Goal: Check status: Check status

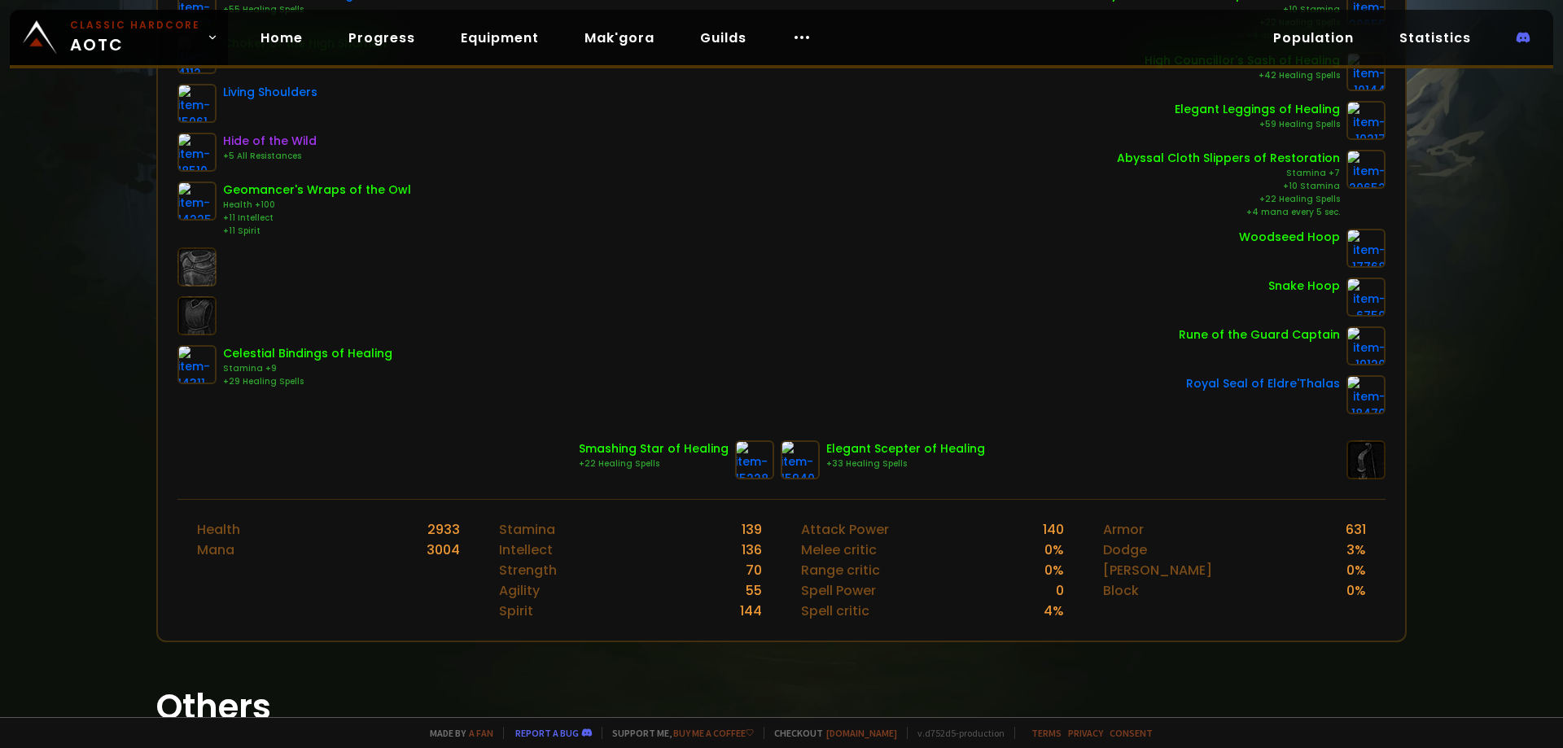
scroll to position [326, 0]
click at [244, 381] on div "+29 Healing Spells" at bounding box center [307, 380] width 169 height 13
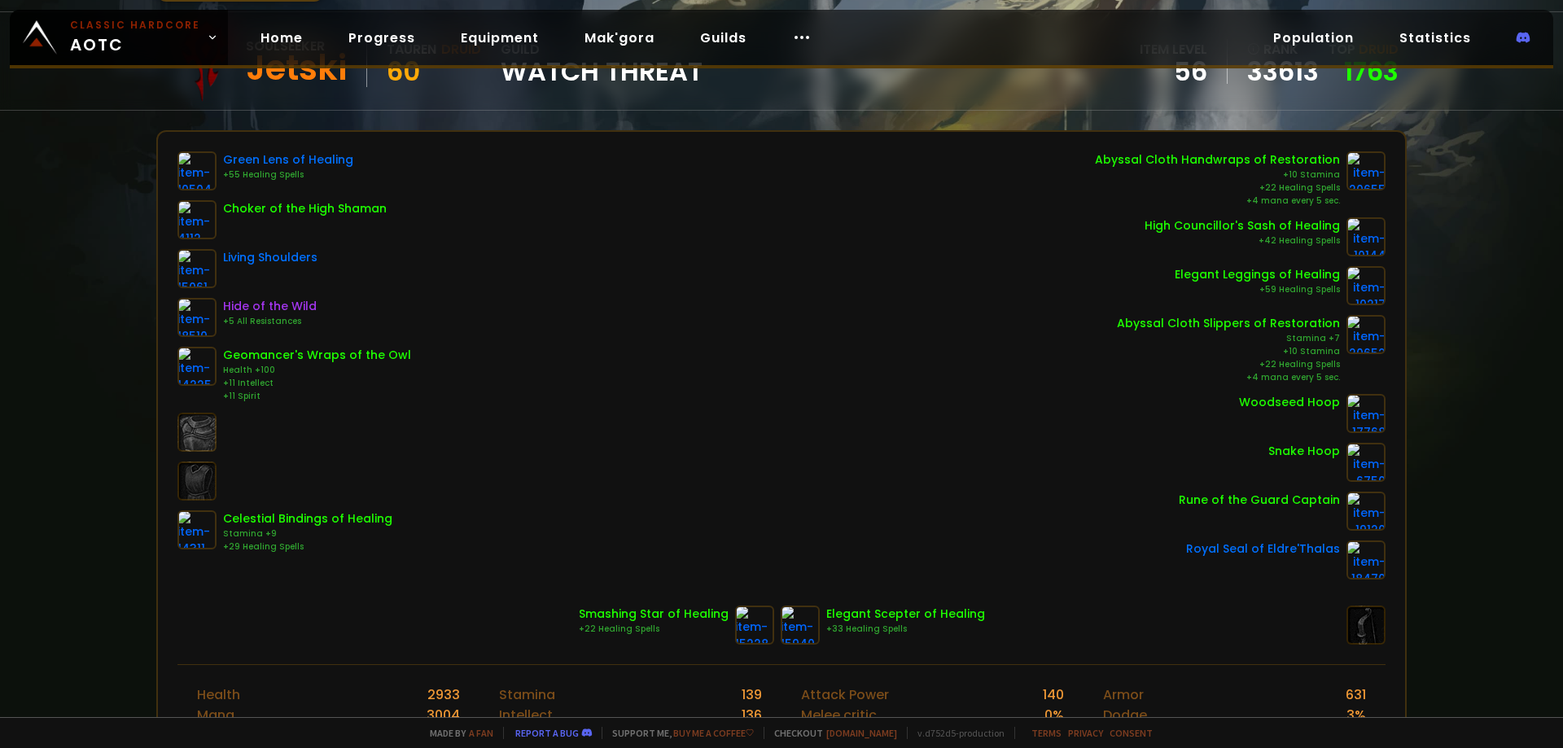
scroll to position [0, 0]
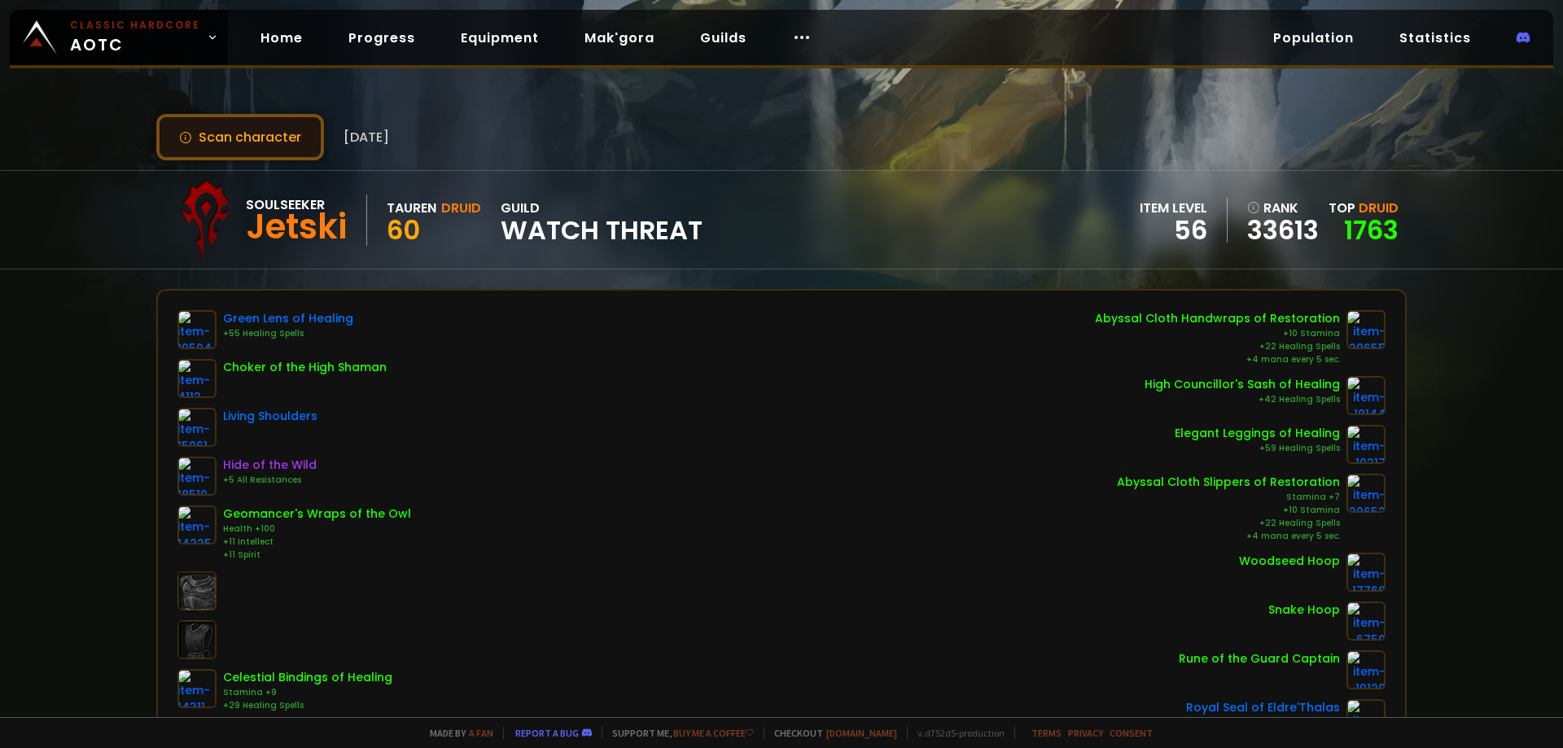
click at [256, 144] on button "Scan character" at bounding box center [240, 137] width 168 height 46
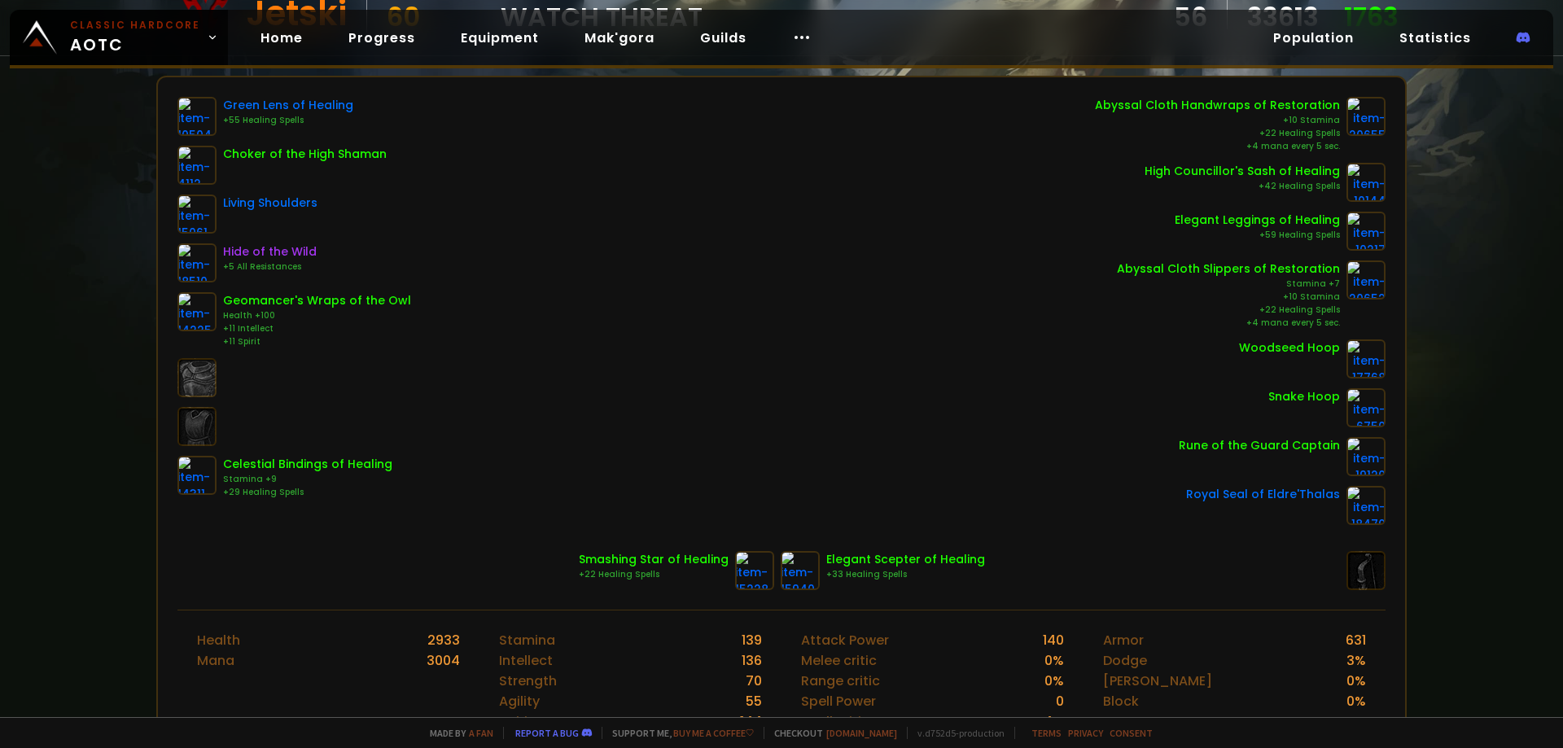
scroll to position [244, 0]
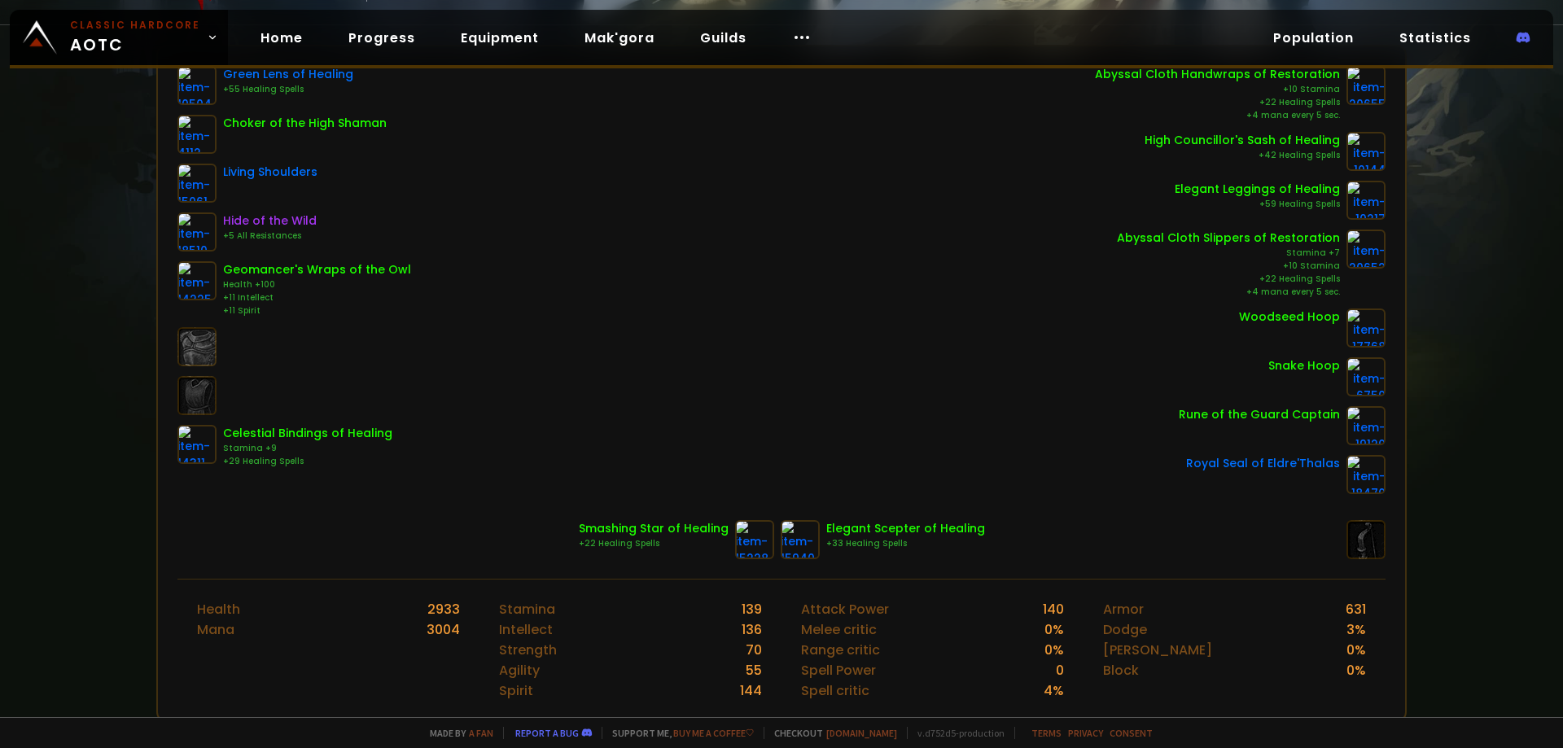
click at [1442, 327] on div "Scan character 2 days ago Soulseeker Jetski Tauren Druid 60 guild Watch Threat …" at bounding box center [781, 358] width 1563 height 717
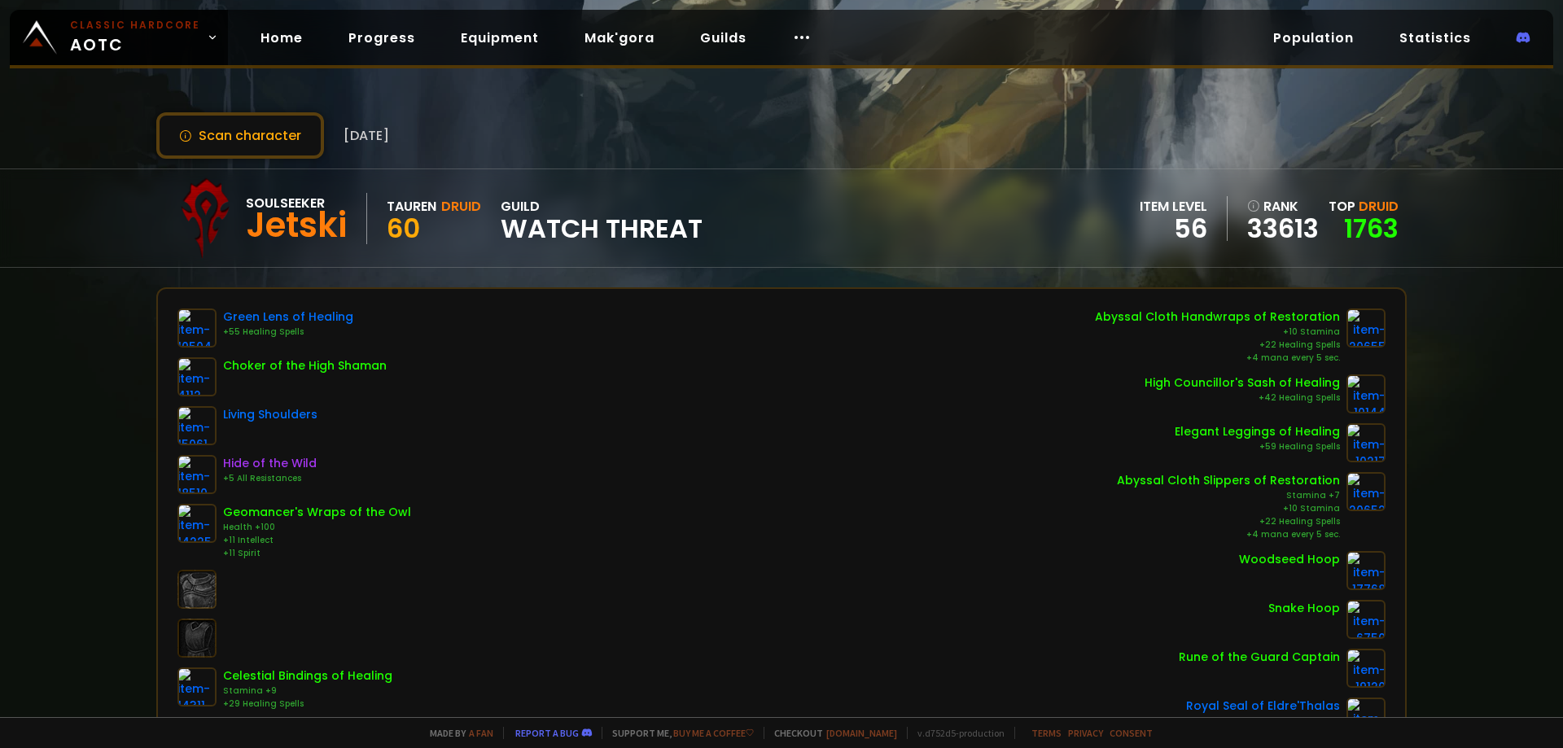
scroll to position [0, 0]
click at [207, 120] on button "Scan character" at bounding box center [240, 137] width 168 height 46
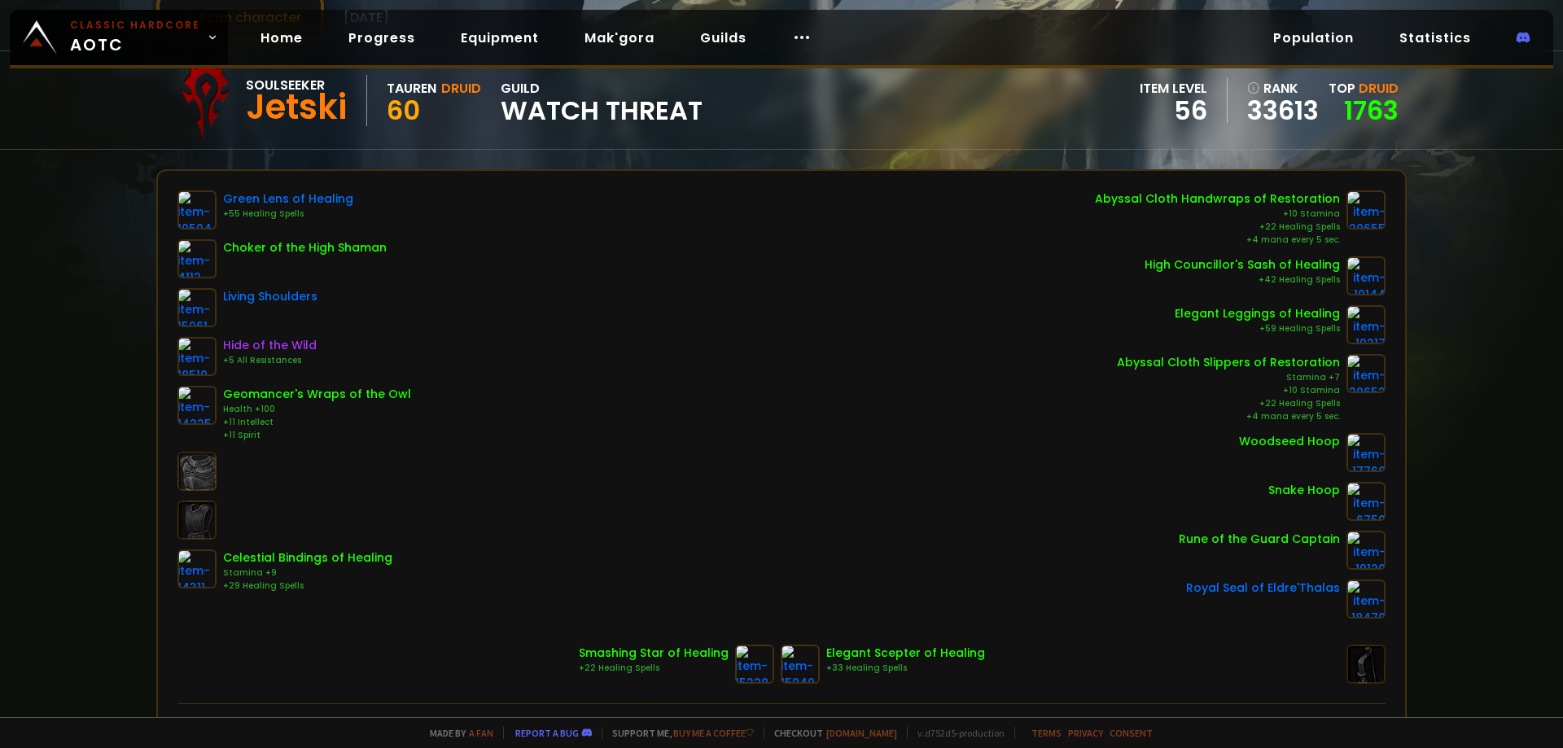
scroll to position [163, 0]
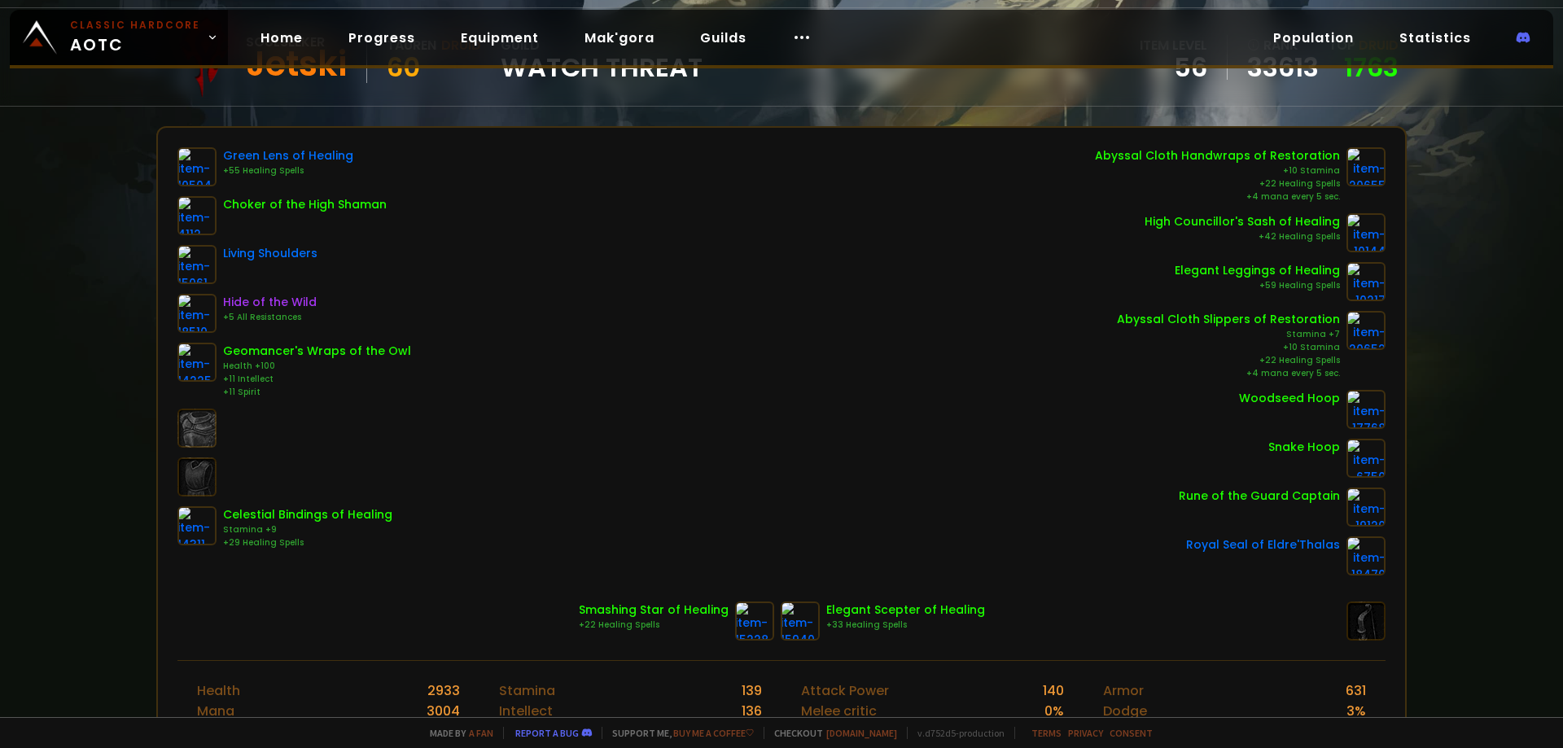
drag, startPoint x: 1449, startPoint y: 151, endPoint x: 1484, endPoint y: 153, distance: 35.0
click at [1449, 153] on div "Scan character 2 days ago Soulseeker Jetski Tauren Druid 60 guild Watch Threat …" at bounding box center [781, 358] width 1563 height 717
